Goal: Find specific page/section: Find specific page/section

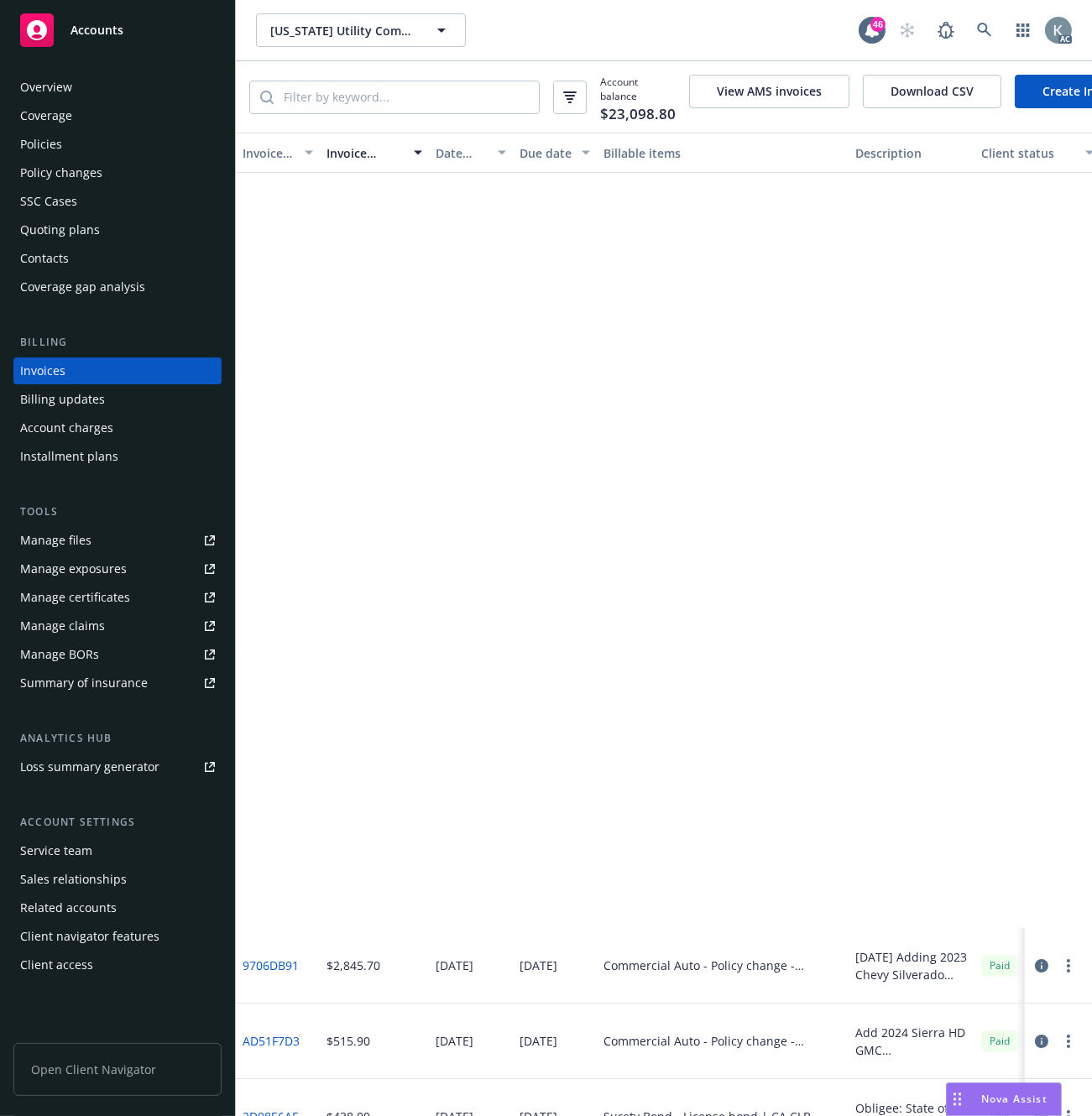
scroll to position [838, 0]
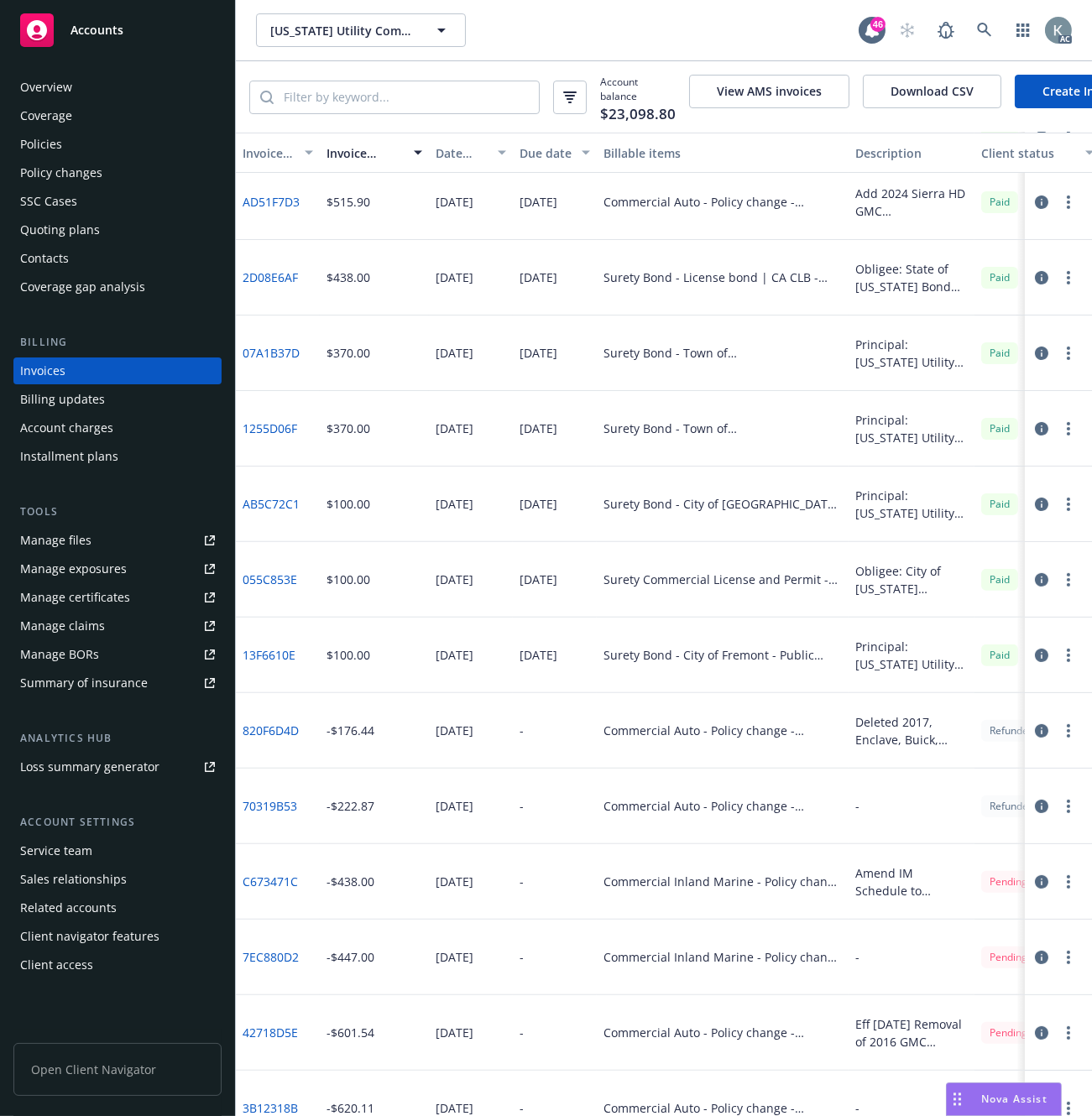
click at [555, 34] on div "[US_STATE] Utility Company [US_STATE] Utility Company" at bounding box center [557, 30] width 603 height 34
click at [974, 22] on link at bounding box center [984, 30] width 34 height 34
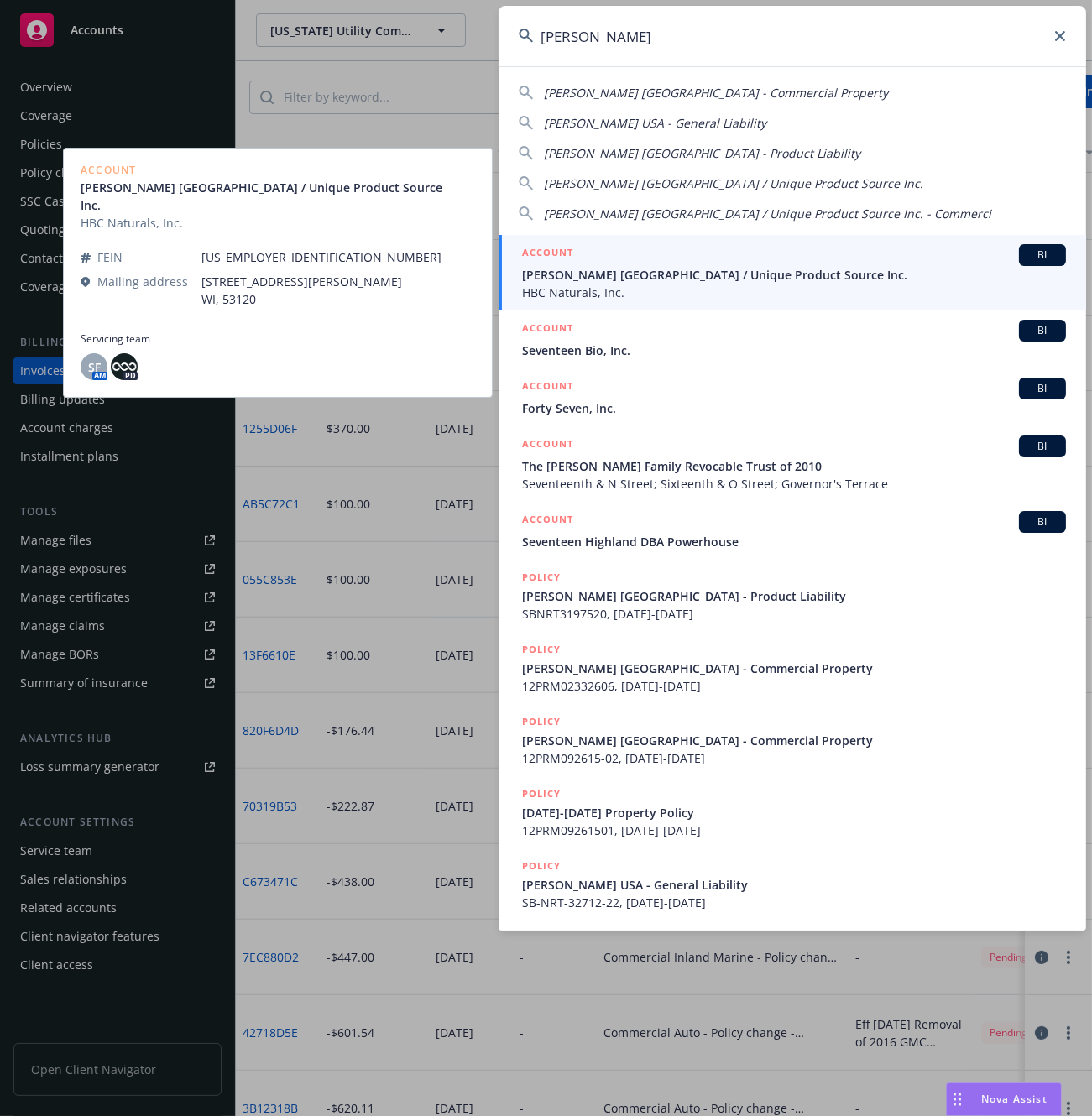
type input "[PERSON_NAME]"
click at [569, 273] on span "[PERSON_NAME] [GEOGRAPHIC_DATA] / Unique Product Source Inc." at bounding box center [794, 275] width 544 height 17
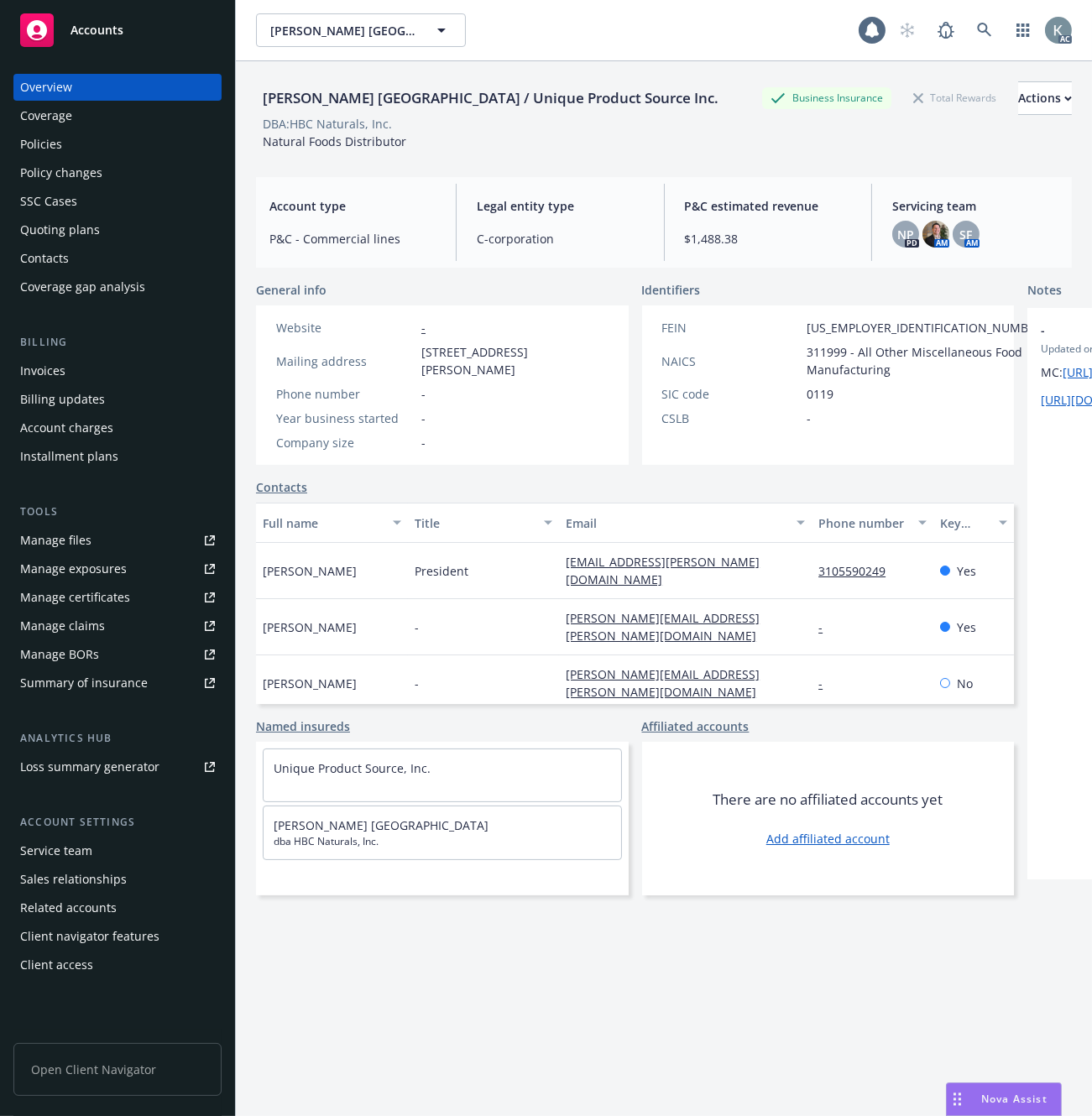
click at [59, 366] on div "Invoices" at bounding box center [43, 371] width 45 height 27
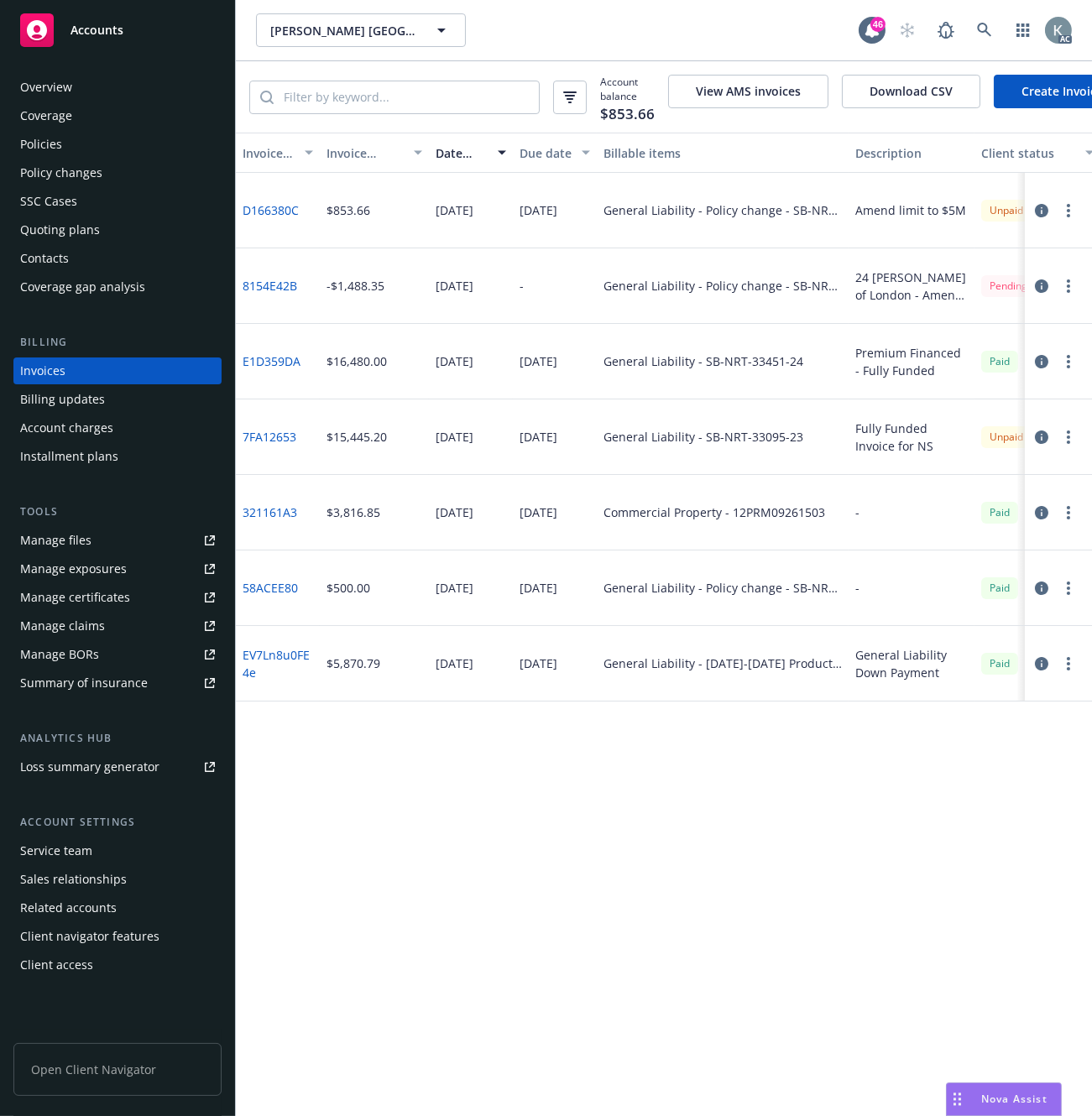
click at [339, 155] on div "Invoice amount" at bounding box center [365, 153] width 77 height 17
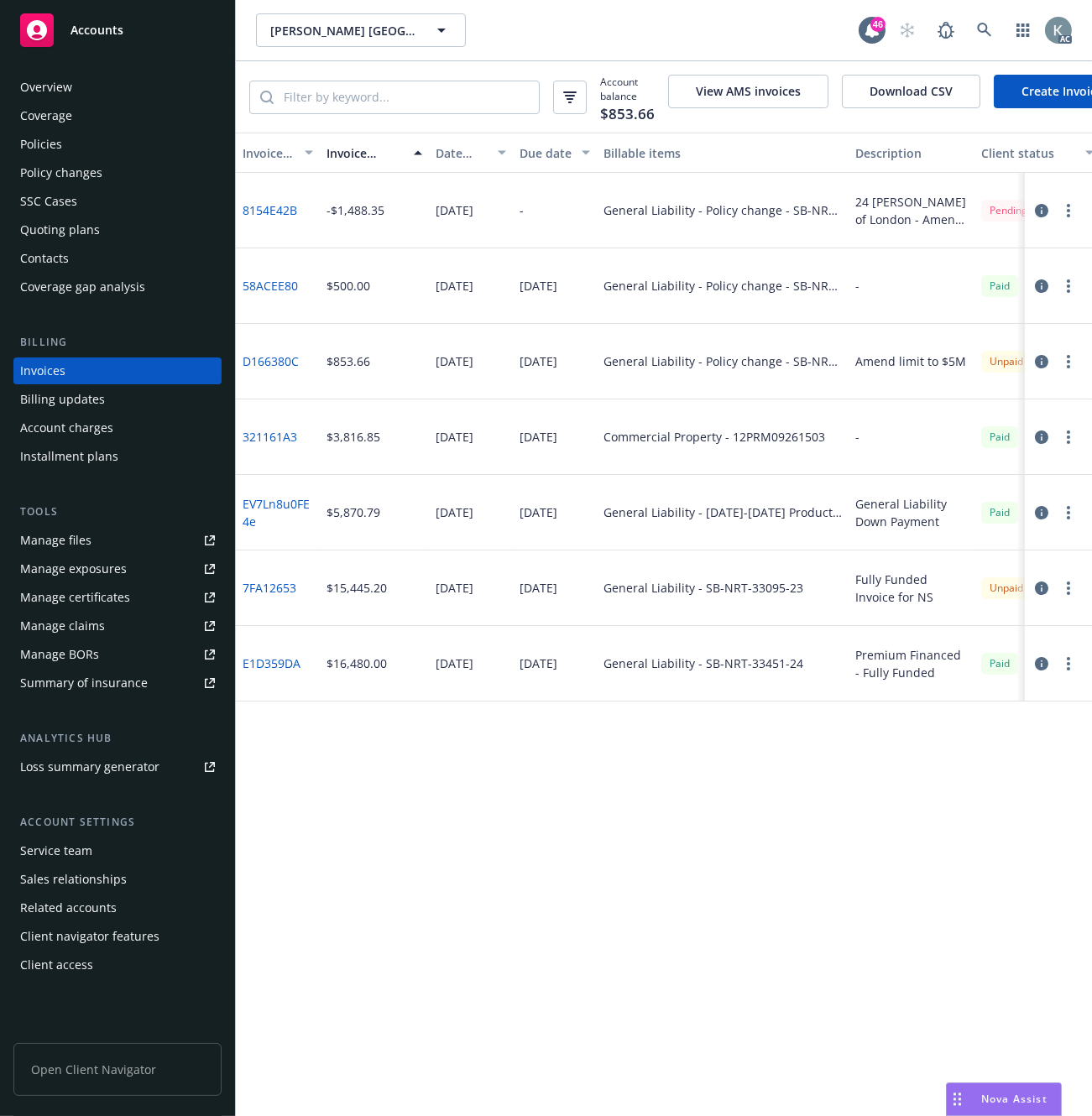
click at [562, 214] on div "-" at bounding box center [554, 211] width 84 height 75
click at [278, 219] on link "8154E42B" at bounding box center [270, 210] width 54 height 17
